Goal: Task Accomplishment & Management: Use online tool/utility

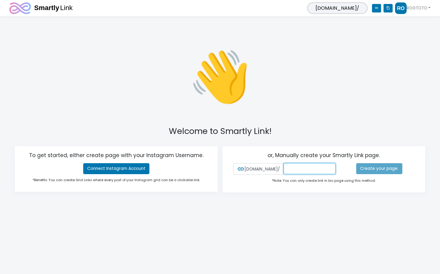
click at [284, 171] on input "text" at bounding box center [310, 168] width 52 height 11
paste input "rogtoto789++"
type input "rogtoto789++"
paste input "Situs Bandar Togel Online & Toto Togel Terupdate Bikin Candu"
type input "Situs Bandar Togel Online & Toto"
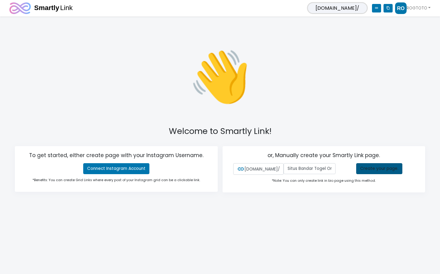
click at [382, 171] on link "Create your page." at bounding box center [380, 168] width 46 height 11
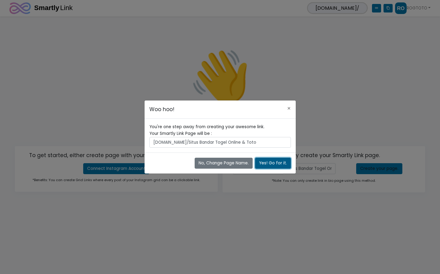
click at [270, 163] on button "Yes! Go for it." at bounding box center [273, 162] width 36 height 11
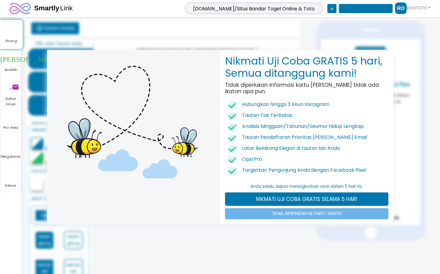
click at [156, 195] on div at bounding box center [133, 137] width 173 height 174
click at [213, 203] on div at bounding box center [133, 137] width 173 height 174
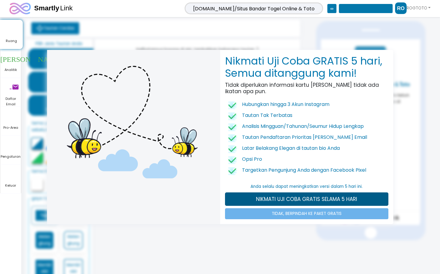
click at [254, 198] on link "NIKMATI UJI COBA GRATIS SELAMA 5 HARI" at bounding box center [307, 198] width 164 height 13
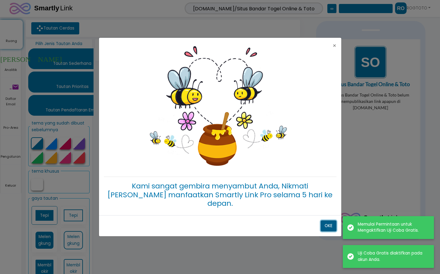
click at [332, 223] on font "OKE" at bounding box center [329, 226] width 8 height 6
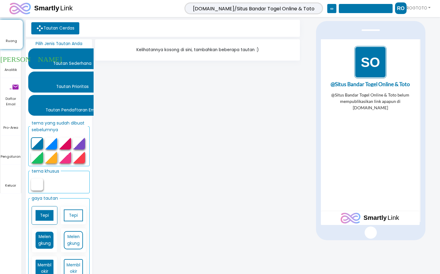
click at [368, 60] on img "1 / 1" at bounding box center [370, 62] width 32 height 32
click at [81, 64] on font "Tautan Sederhana" at bounding box center [72, 63] width 38 height 6
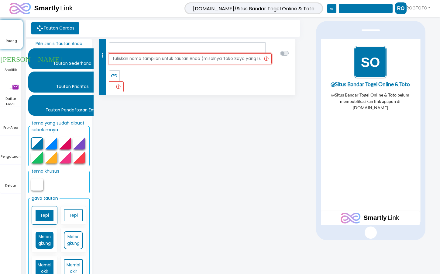
click at [158, 61] on input "text" at bounding box center [190, 58] width 163 height 11
paste input "DAFTAR & LOGIN ROGTOTO - Situs Slot Online & Agen Judi Online Resmi Terbaik"
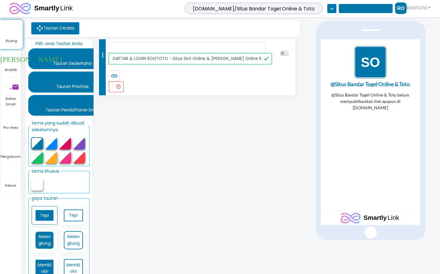
scroll to position [0, 12]
type input "DAFTAR & LOGIN ROGTOTO - Situs Slot Online & Agen Judi Online Resmi Terbaik"
click at [291, 50] on label at bounding box center [291, 50] width 0 height 0
click at [168, 110] on div "more_vert rotasi_teks_tidak_ada DAFTAR & LOGIN ROGTOTO - Situs Slot Online & Ag…" at bounding box center [198, 162] width 208 height 247
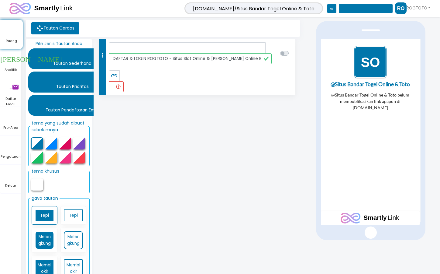
click at [351, 7] on font "salinan konten" at bounding box center [366, 8] width 48 height 4
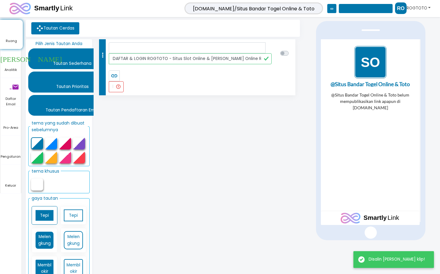
click at [414, 5] on link "ROGTOTO" at bounding box center [413, 8] width 36 height 12
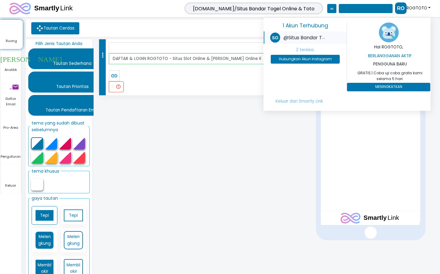
click at [301, 36] on font "keluar_ke_aplikasi" at bounding box center [275, 37] width 131 height 7
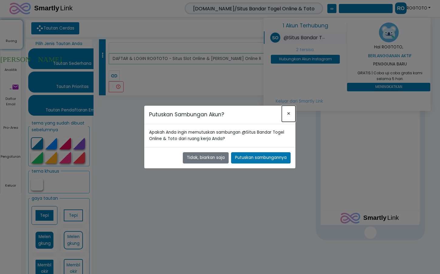
click at [290, 114] on font "×" at bounding box center [289, 113] width 4 height 9
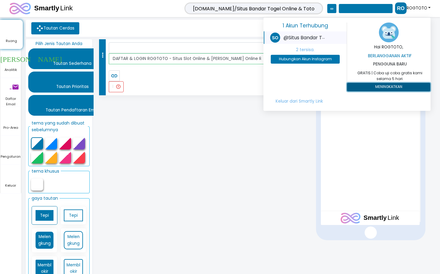
click at [382, 87] on font "MENINGKATKAN" at bounding box center [388, 86] width 27 height 5
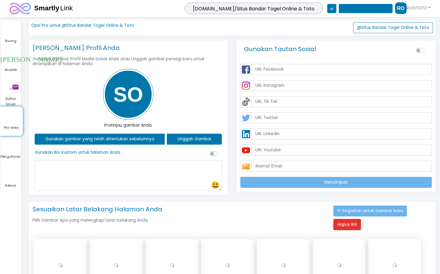
click at [128, 101] on img at bounding box center [128, 94] width 51 height 51
click at [185, 136] on font "Unggah Gambar" at bounding box center [195, 139] width 34 height 6
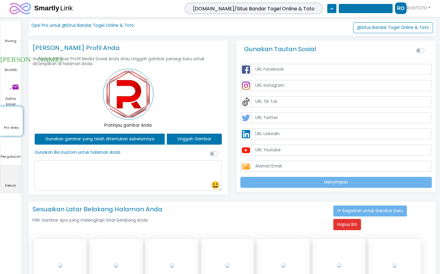
click at [97, 175] on font "keluar_ke_aplikasi" at bounding box center [65, 173] width 131 height 7
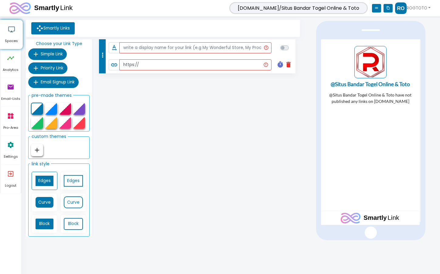
click at [359, 85] on link "@Situs Bandar Togel Online & Toto" at bounding box center [370, 83] width 95 height 5
click at [418, 9] on link "ROGTOTO" at bounding box center [413, 8] width 36 height 12
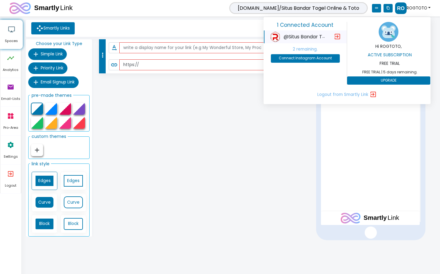
click at [283, 36] on div "@Situs Bandar Togel Online & Toto" at bounding box center [299, 37] width 67 height 10
click at [53, 55] on span "Simple Link" at bounding box center [52, 54] width 22 height 6
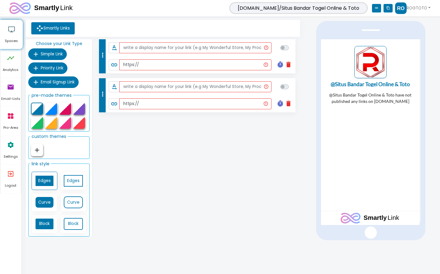
click at [289, 66] on icon "delete" at bounding box center [288, 64] width 7 height 7
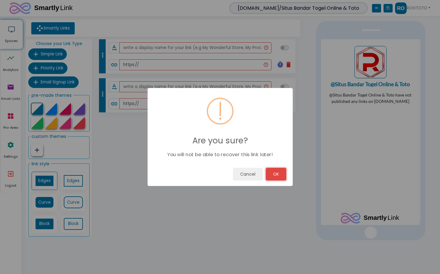
click at [281, 177] on button "OK" at bounding box center [276, 173] width 21 height 13
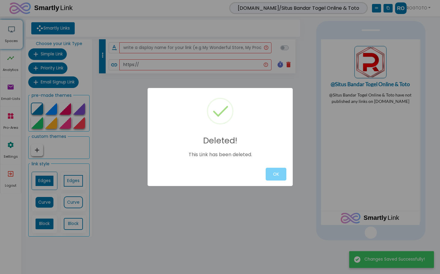
drag, startPoint x: 299, startPoint y: 92, endPoint x: 300, endPoint y: 116, distance: 23.1
click at [300, 103] on div "Deleted! This Link has been deleted. OK" at bounding box center [220, 137] width 440 height 274
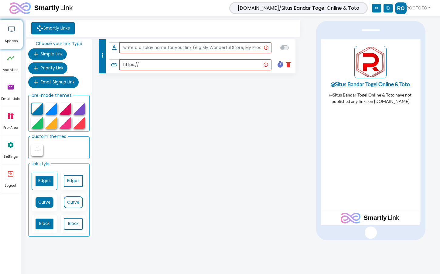
click at [289, 64] on icon "delete" at bounding box center [288, 64] width 7 height 7
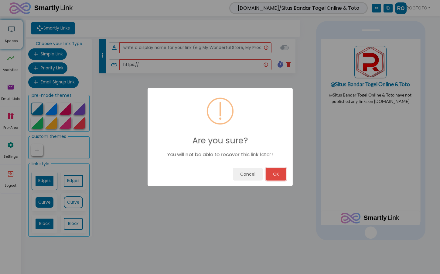
click at [280, 172] on button "OK" at bounding box center [276, 173] width 21 height 13
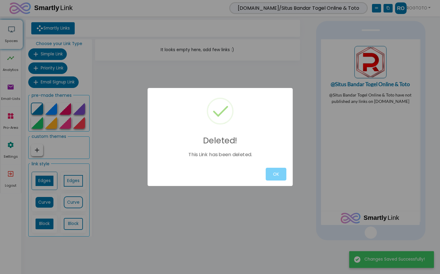
click at [106, 71] on div "Deleted! This Link has been deleted. OK" at bounding box center [220, 137] width 440 height 274
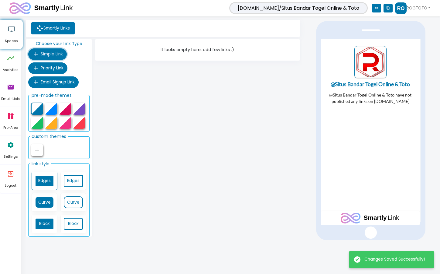
click at [54, 55] on span "Simple Link" at bounding box center [52, 54] width 22 height 6
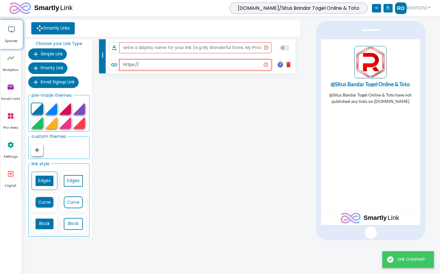
click at [160, 65] on input "https://" at bounding box center [195, 64] width 152 height 11
click at [160, 68] on input "https://" at bounding box center [195, 64] width 152 height 11
paste input "rogtoto.com/register?referral_code=member=ppk112233&utm_medium=social&utm_sourc…"
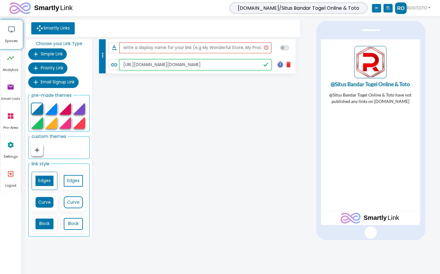
type input "[URL][DOMAIN_NAME][DOMAIN_NAME]"
click at [181, 48] on input "text" at bounding box center [195, 47] width 152 height 11
drag, startPoint x: 203, startPoint y: 174, endPoint x: 209, endPoint y: 52, distance: 123.0
click at [203, 174] on div "more_vert text_rotation_none link https://rogtoto.com/register?referral_code=me…" at bounding box center [198, 138] width 208 height 199
click at [170, 48] on input "text" at bounding box center [195, 47] width 152 height 11
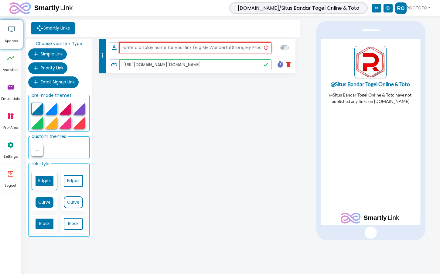
paste input "DAFTAR & LOGIN ROGTOTO"
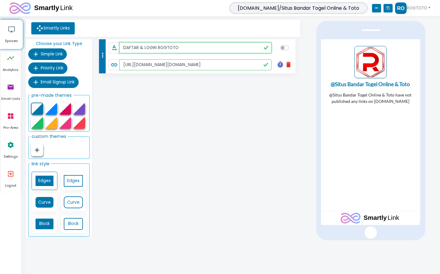
type input "DAFTAR & LOGIN ROGTOTO"
click at [292, 44] on label at bounding box center [292, 44] width 0 height 0
click at [282, 47] on input "checkbox" at bounding box center [283, 47] width 5 height 6
checkbox input "false"
click at [7, 61] on icon "timeline" at bounding box center [10, 58] width 7 height 18
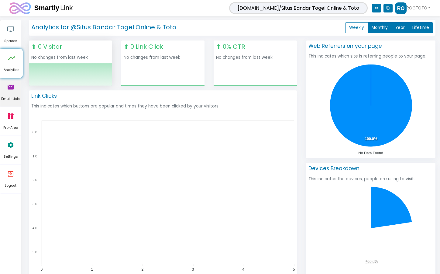
scroll to position [96, 138]
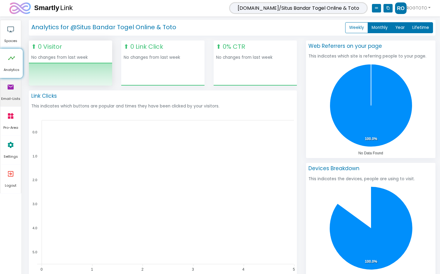
click at [7, 89] on icon "email" at bounding box center [10, 87] width 7 height 18
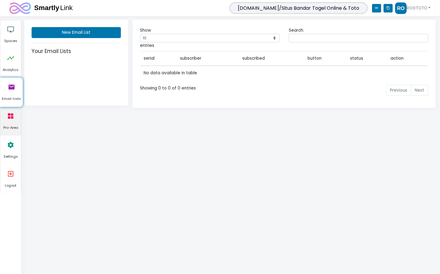
click at [12, 117] on icon "widgets" at bounding box center [10, 116] width 7 height 18
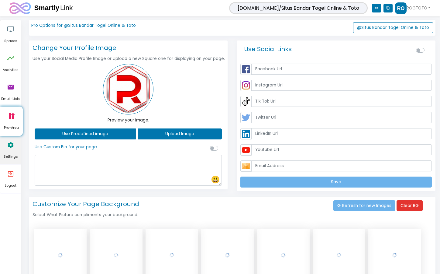
click at [17, 149] on link "settings Settings" at bounding box center [10, 150] width 21 height 29
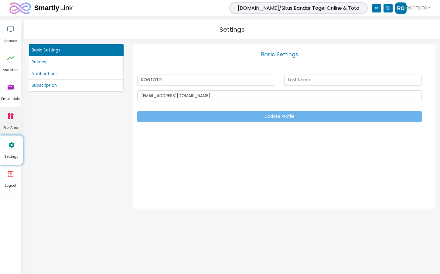
click at [12, 128] on span "Pro-Area" at bounding box center [10, 127] width 21 height 5
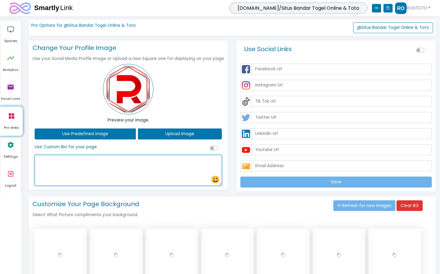
click at [74, 168] on textarea at bounding box center [128, 170] width 187 height 31
drag, startPoint x: 91, startPoint y: 173, endPoint x: 88, endPoint y: 172, distance: 3.3
click at [90, 173] on textarea at bounding box center [128, 170] width 187 height 31
paste textarea "ROGTOTO merupakan salah satu situs penyedia permainan judi online resmi dengan …"
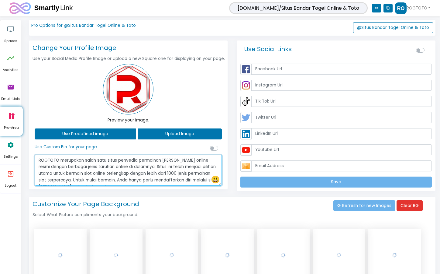
scroll to position [18, 0]
type textarea "ROGTOTO merupakan salah satu situs penyedia permainan judi online resmi dengan …"
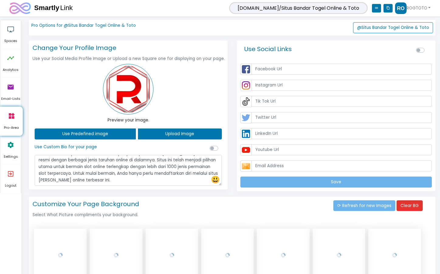
click at [216, 150] on div at bounding box center [215, 148] width 11 height 7
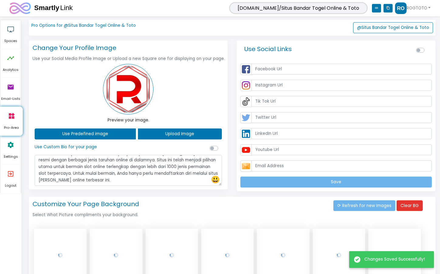
click at [221, 145] on label at bounding box center [221, 145] width 0 height 0
click at [215, 146] on input "checkbox" at bounding box center [212, 148] width 5 height 6
checkbox input "true"
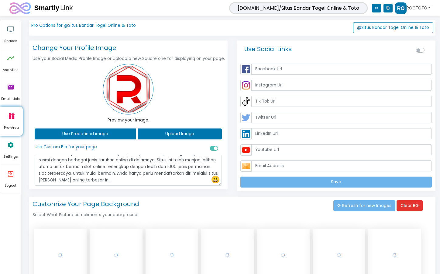
click at [427, 8] on link "ROGTOTO" at bounding box center [413, 8] width 36 height 12
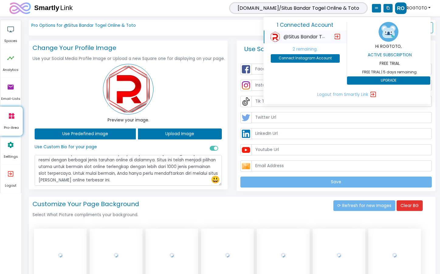
click at [307, 37] on span "@Situs Bandar Togel Online & Toto" at bounding box center [325, 36] width 83 height 7
click at [388, 8] on icon "content_copy" at bounding box center [388, 8] width 9 height 9
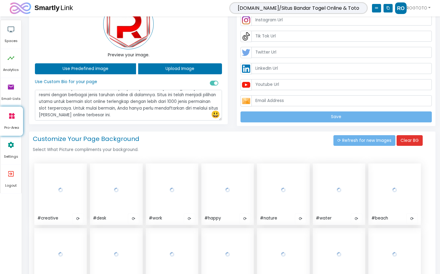
scroll to position [0, 0]
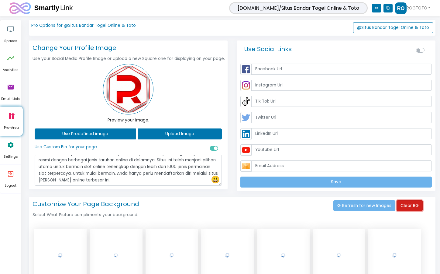
click at [409, 207] on button "Clear BG" at bounding box center [410, 205] width 26 height 11
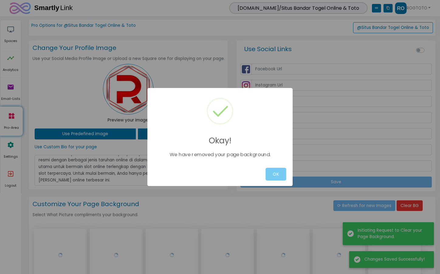
click at [279, 176] on button "OK" at bounding box center [276, 173] width 21 height 13
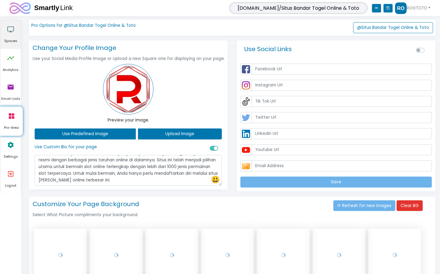
click at [13, 39] on span "Spaces" at bounding box center [10, 40] width 21 height 5
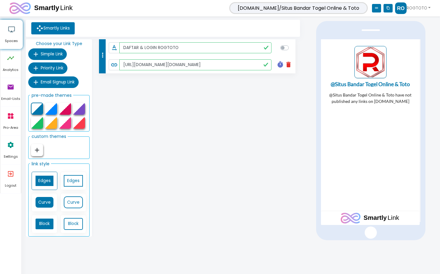
drag, startPoint x: 233, startPoint y: 124, endPoint x: 246, endPoint y: 76, distance: 49.0
click at [233, 123] on div "more_vert text_rotation_none DAFTAR & LOGIN ROGTOTO link [URL][DOMAIN_NAME][DOM…" at bounding box center [198, 138] width 208 height 199
click at [289, 46] on div at bounding box center [286, 47] width 11 height 7
click at [292, 44] on label at bounding box center [292, 44] width 0 height 0
click at [285, 47] on input "checkbox" at bounding box center [283, 47] width 5 height 6
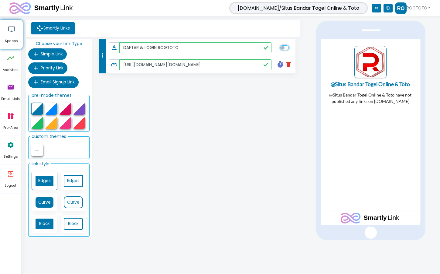
checkbox input "true"
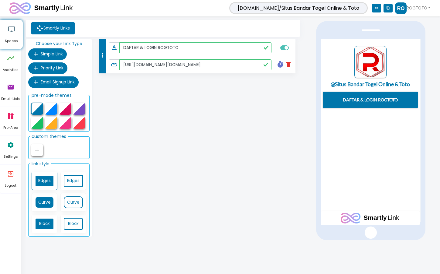
click at [55, 154] on fieldset "custom themes add Create a Theme which Inspires People ADD PRIMARY COLOR FOR YO…" at bounding box center [58, 144] width 61 height 27
click at [36, 148] on icon "add" at bounding box center [36, 149] width 7 height 7
type input "#e3eaf7"
type input "#3590dc"
type input "#ffffff"
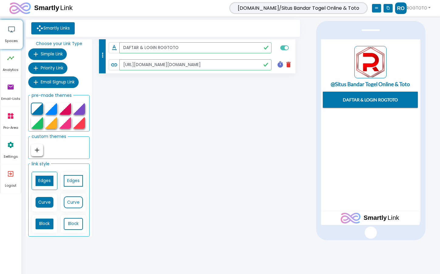
type input "#ffffff"
type input "15"
type input "2"
type input "10"
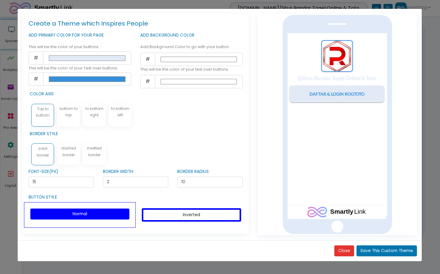
click at [136, 247] on div "Close Save This Custom Theme" at bounding box center [220, 250] width 405 height 21
click at [348, 253] on button "Close" at bounding box center [345, 250] width 20 height 11
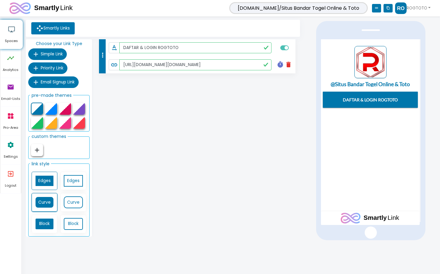
click at [42, 204] on link "Curve" at bounding box center [44, 202] width 19 height 12
click at [373, 10] on icon "link" at bounding box center [376, 8] width 9 height 9
click at [388, 8] on icon "content_copy" at bounding box center [388, 8] width 9 height 9
